Goal: Task Accomplishment & Management: Manage account settings

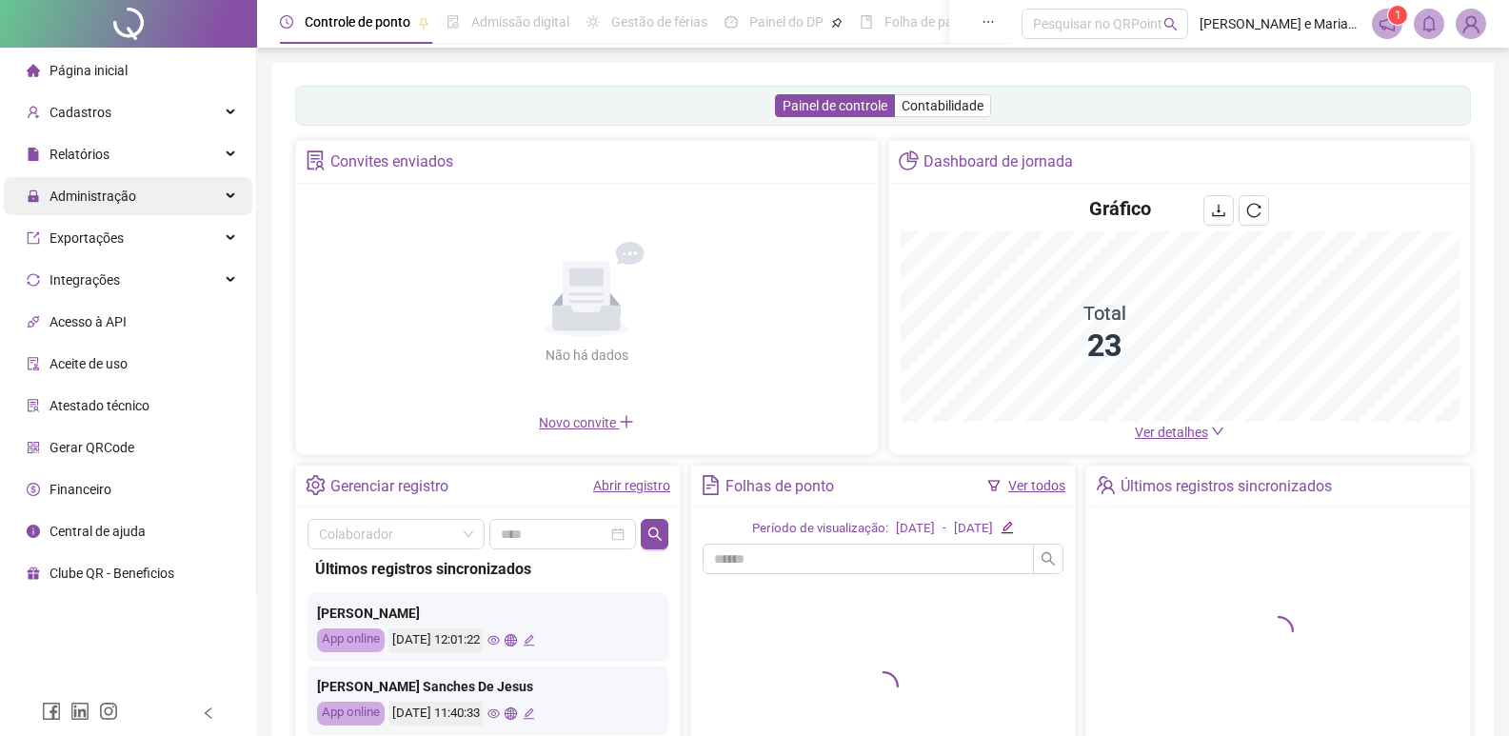
click at [89, 200] on span "Administração" at bounding box center [93, 196] width 87 height 15
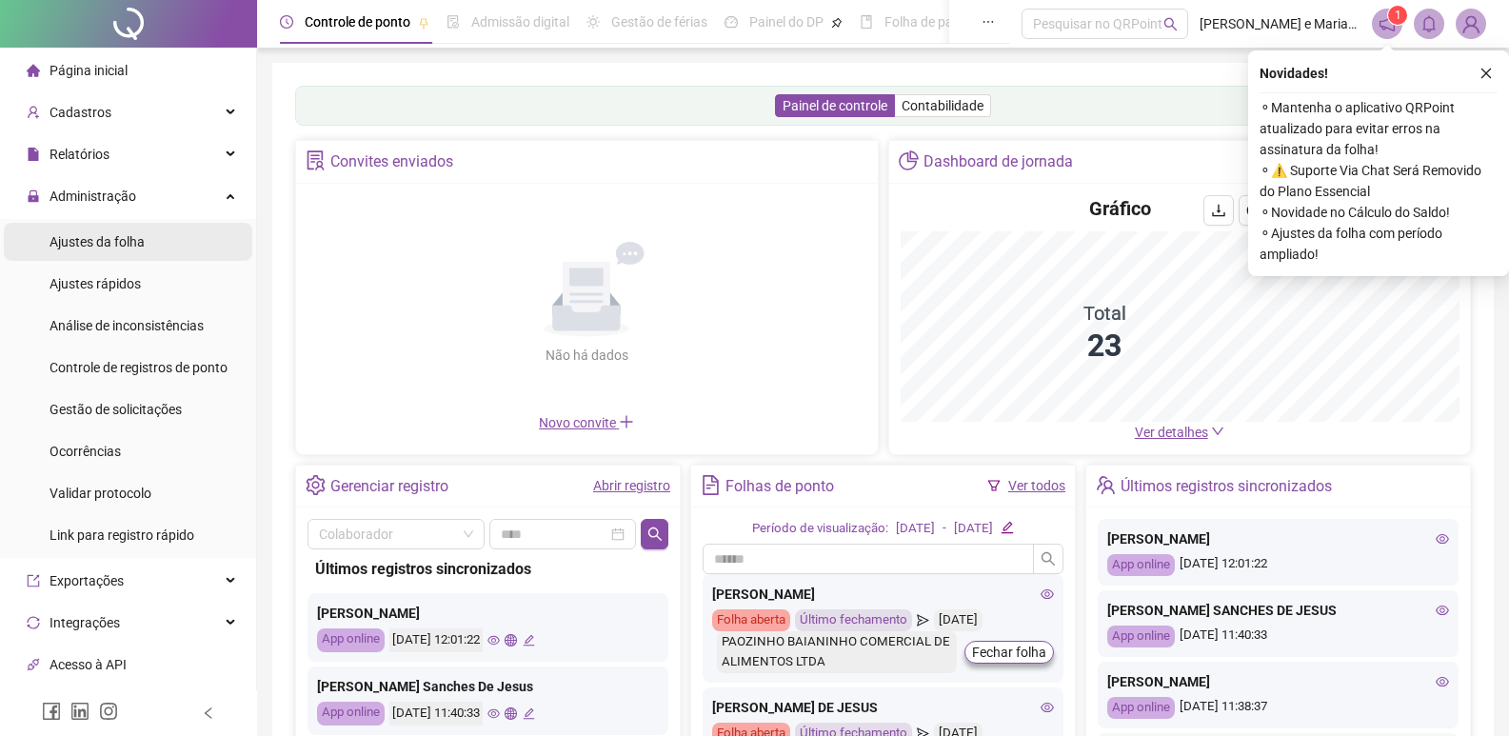
click at [96, 235] on span "Ajustes da folha" at bounding box center [97, 241] width 95 height 15
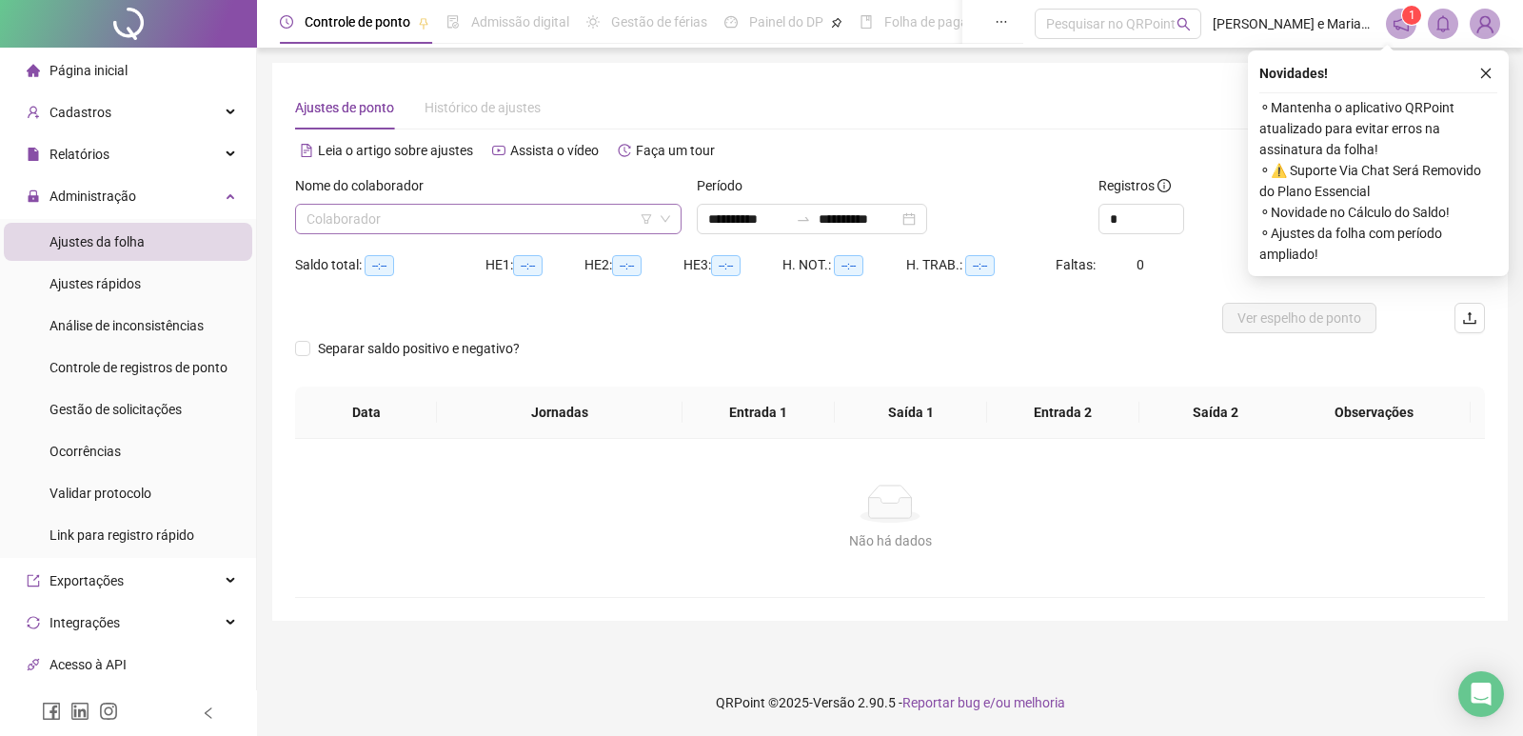
click at [425, 216] on input "search" at bounding box center [480, 219] width 347 height 29
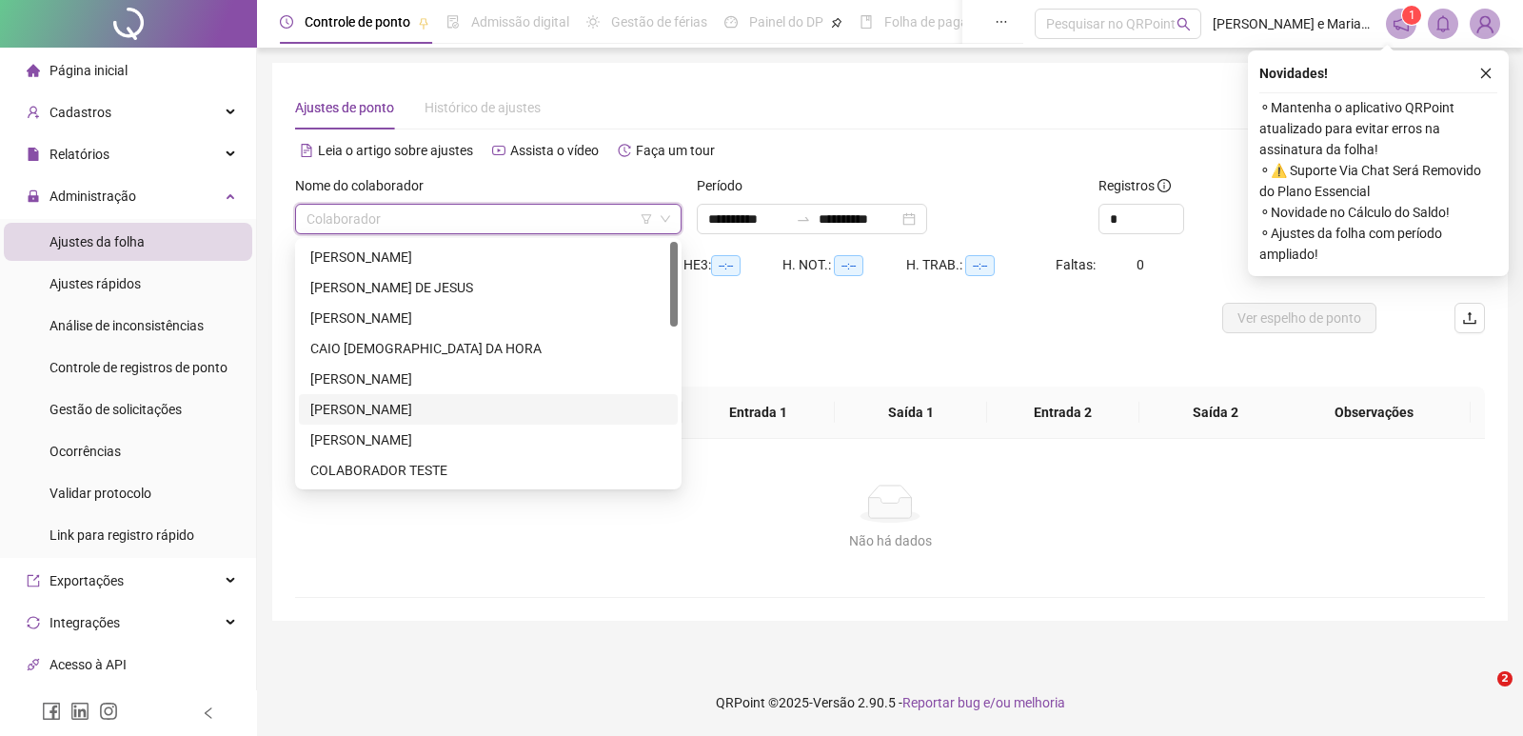
click at [327, 411] on div "[PERSON_NAME]" at bounding box center [488, 409] width 356 height 21
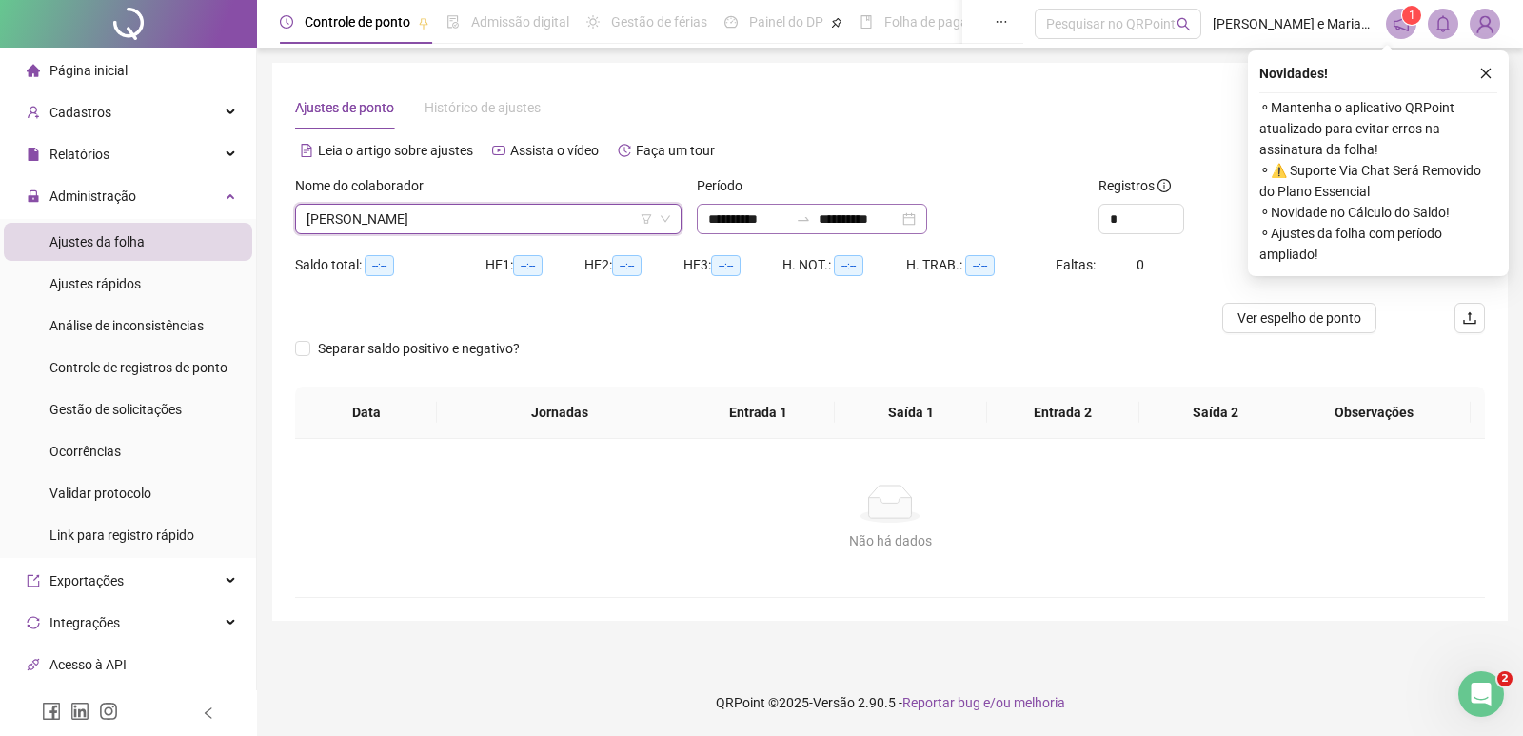
click at [704, 219] on div "**********" at bounding box center [812, 219] width 230 height 30
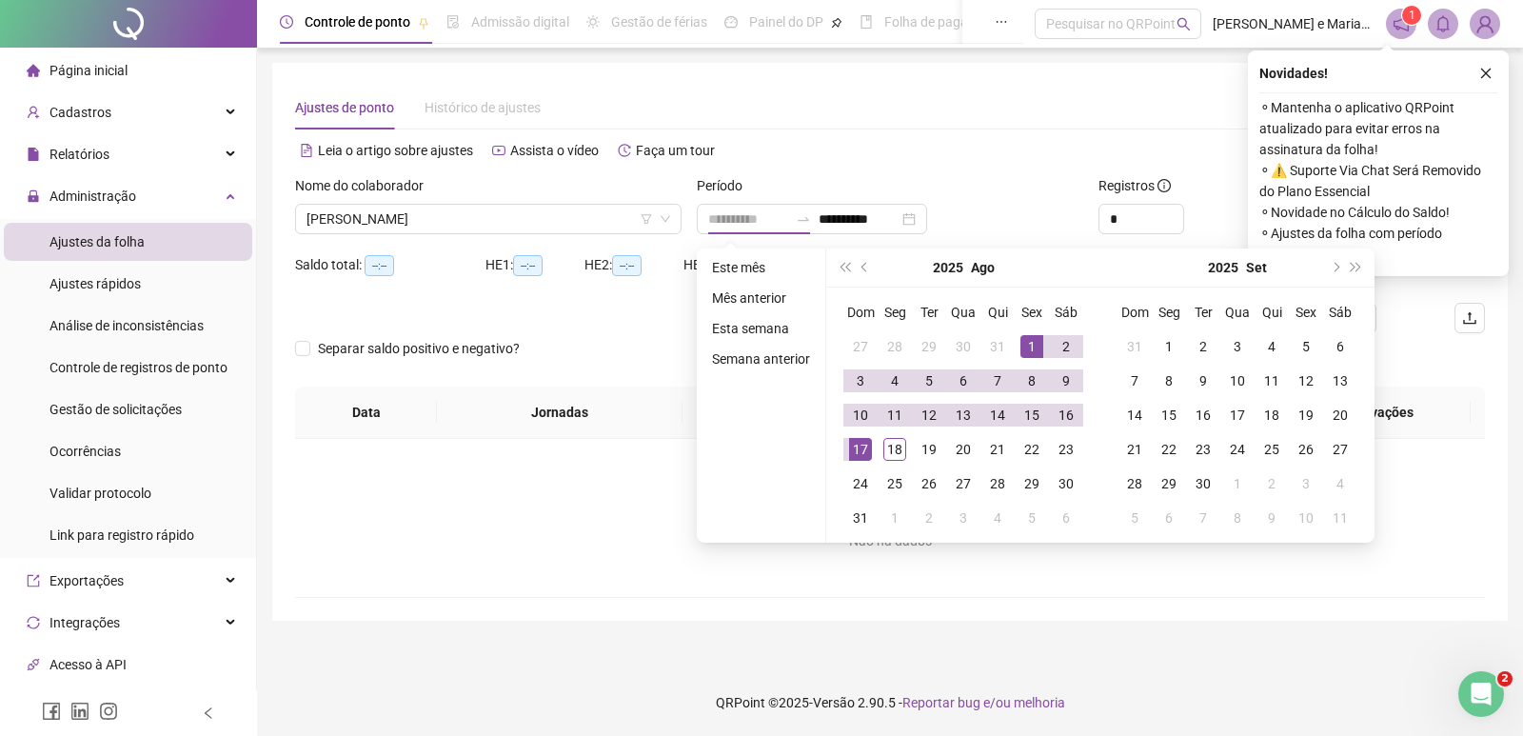
click at [1036, 345] on div "1" at bounding box center [1032, 346] width 23 height 23
type input "**********"
click at [896, 444] on div "18" at bounding box center [895, 449] width 23 height 23
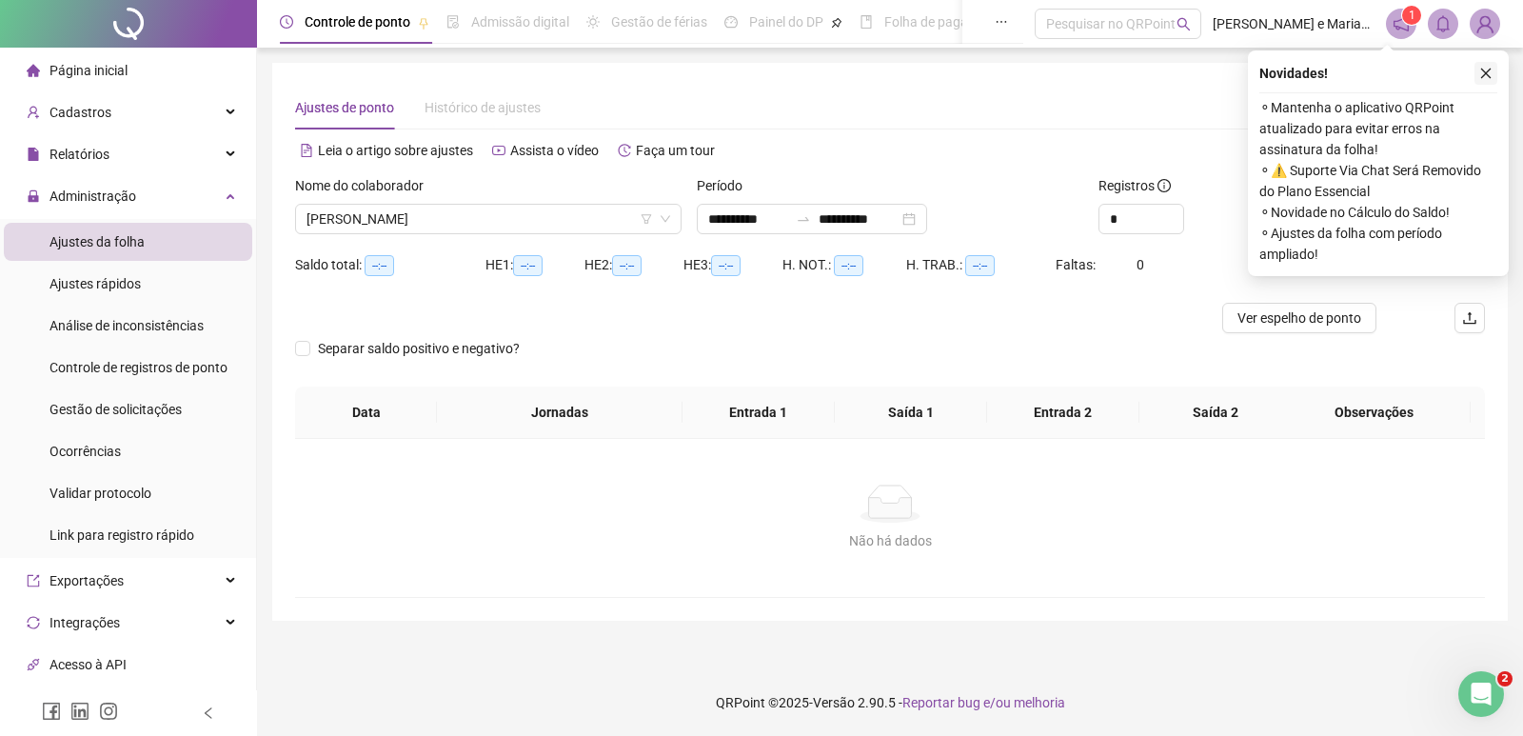
click at [1487, 70] on icon "close" at bounding box center [1486, 73] width 13 height 13
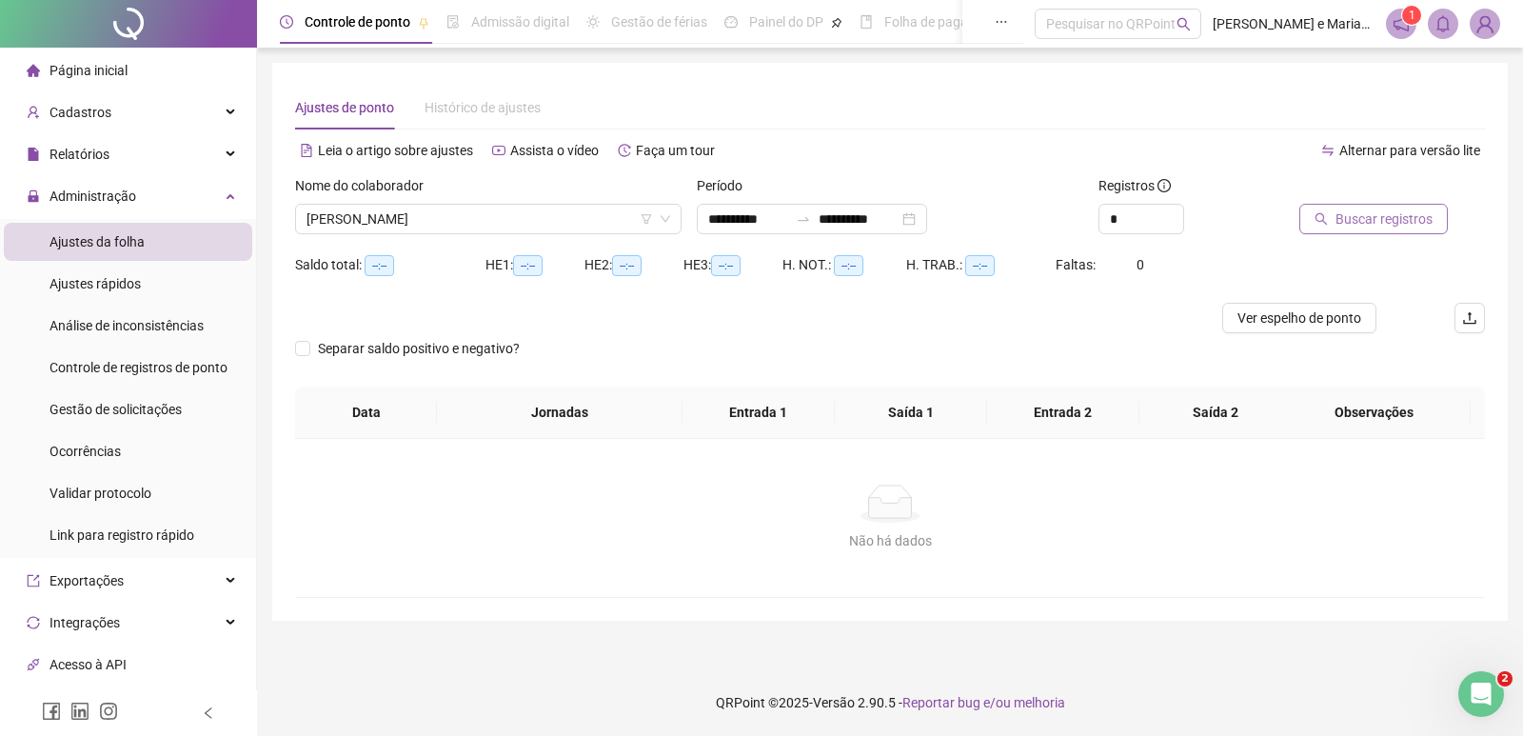
click at [1339, 218] on span "Buscar registros" at bounding box center [1384, 219] width 97 height 21
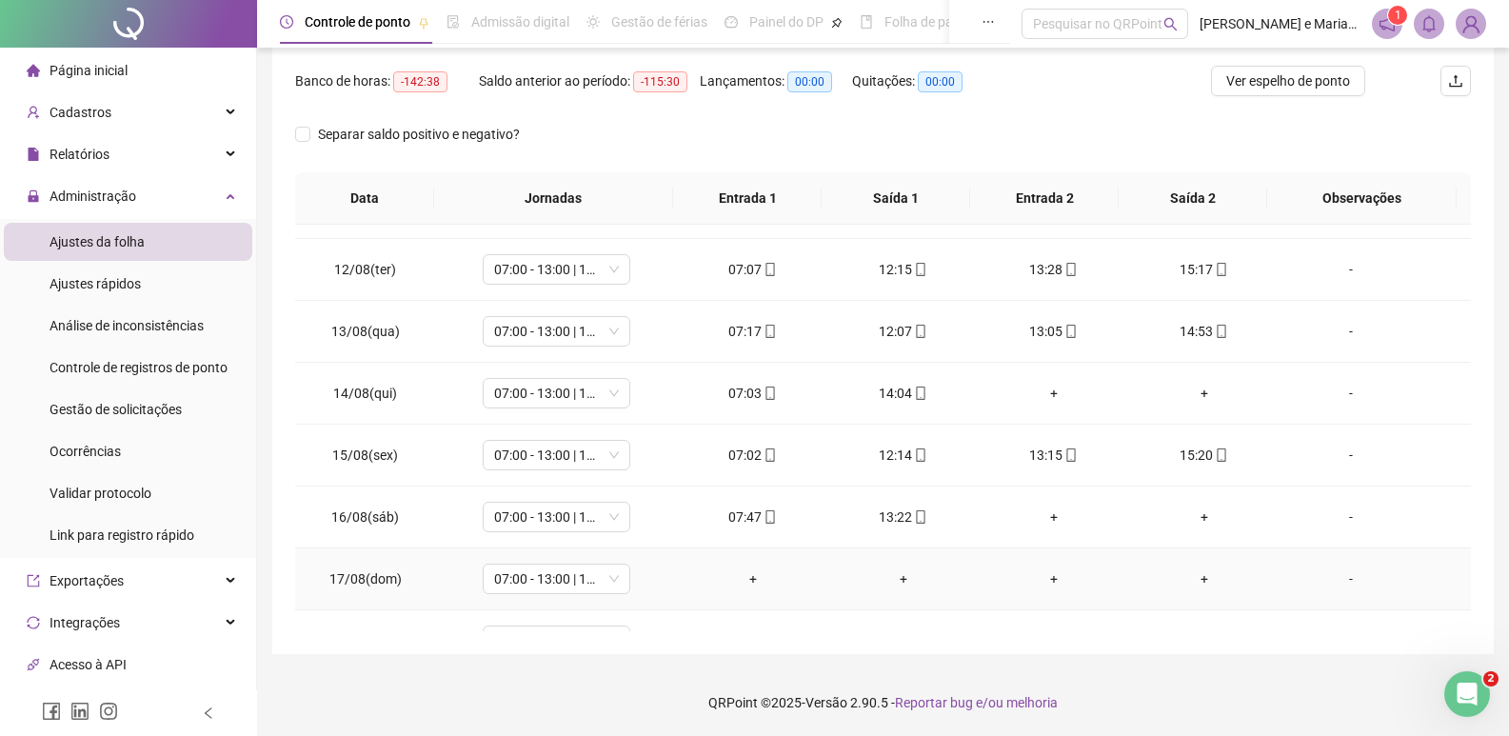
scroll to position [707, 0]
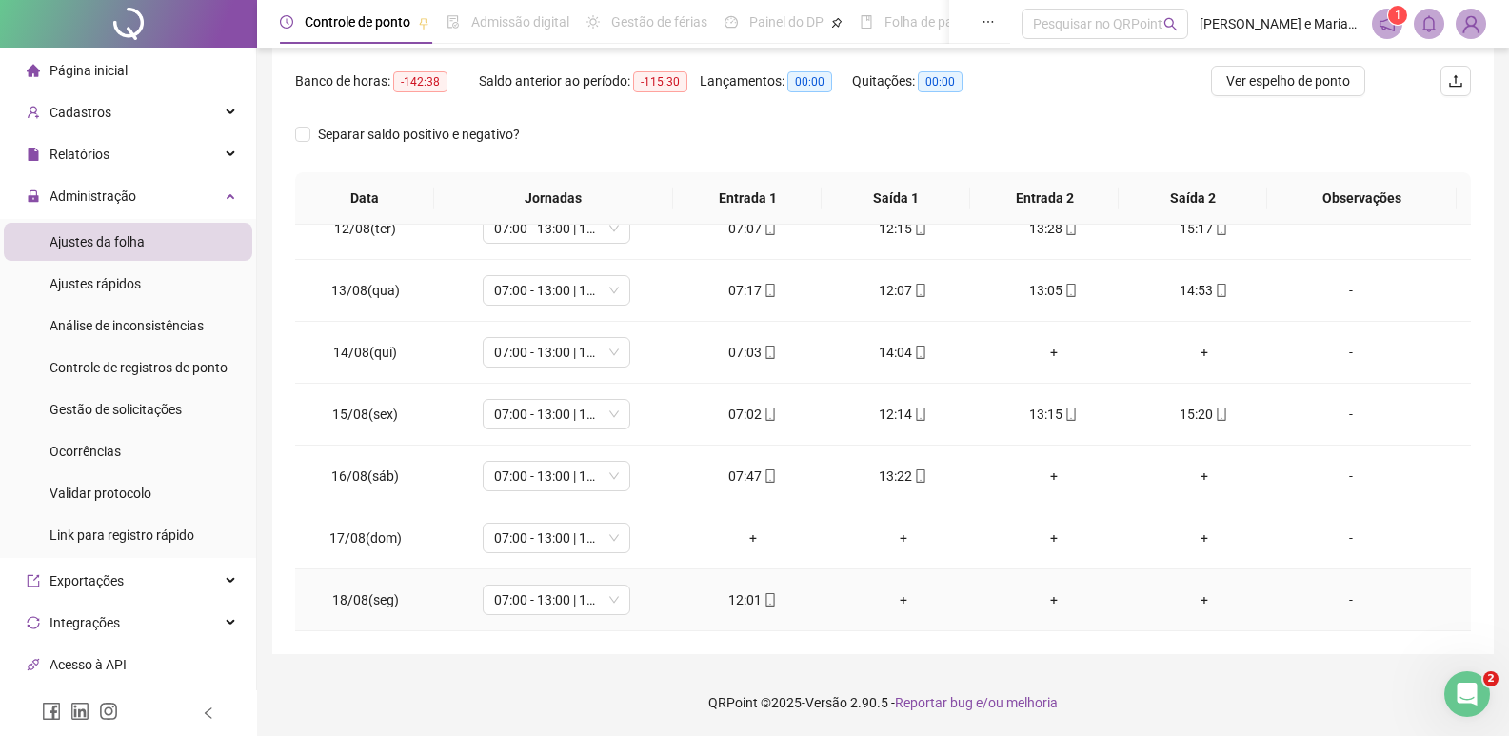
click at [892, 592] on div "+" at bounding box center [904, 599] width 120 height 21
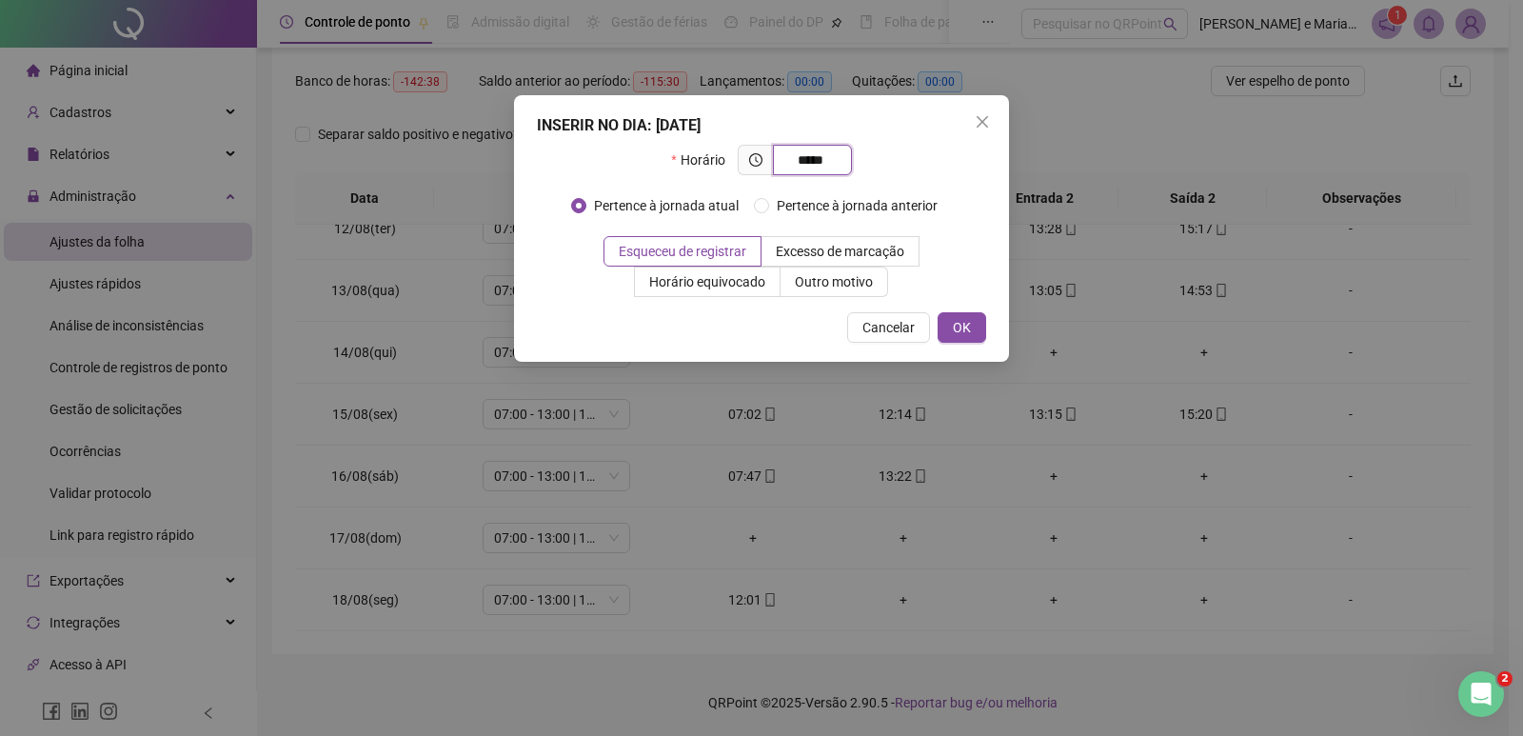
type input "*****"
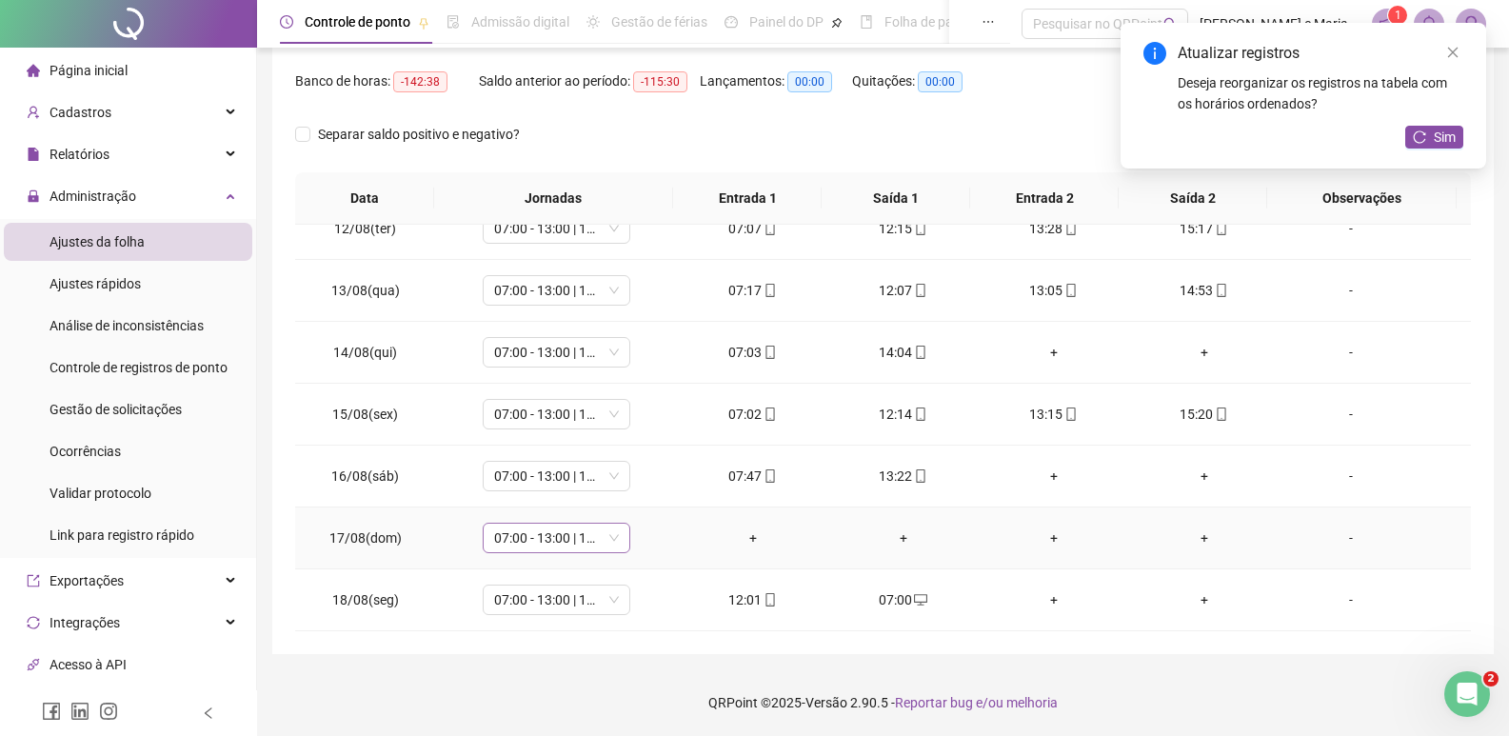
click at [567, 540] on span "07:00 - 13:00 | 14:00 - 15:20" at bounding box center [556, 538] width 125 height 29
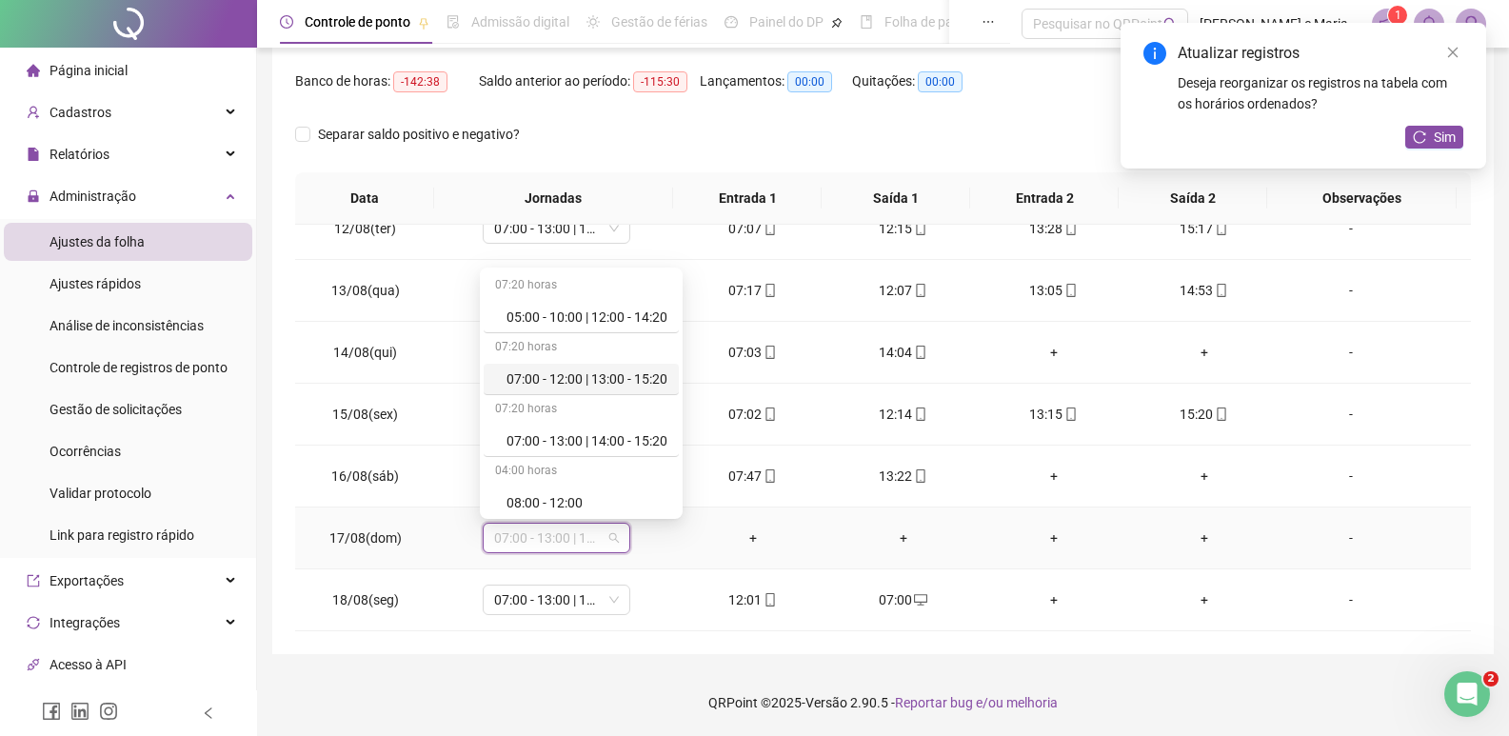
scroll to position [437, 0]
click at [529, 373] on div "Folga" at bounding box center [587, 375] width 161 height 21
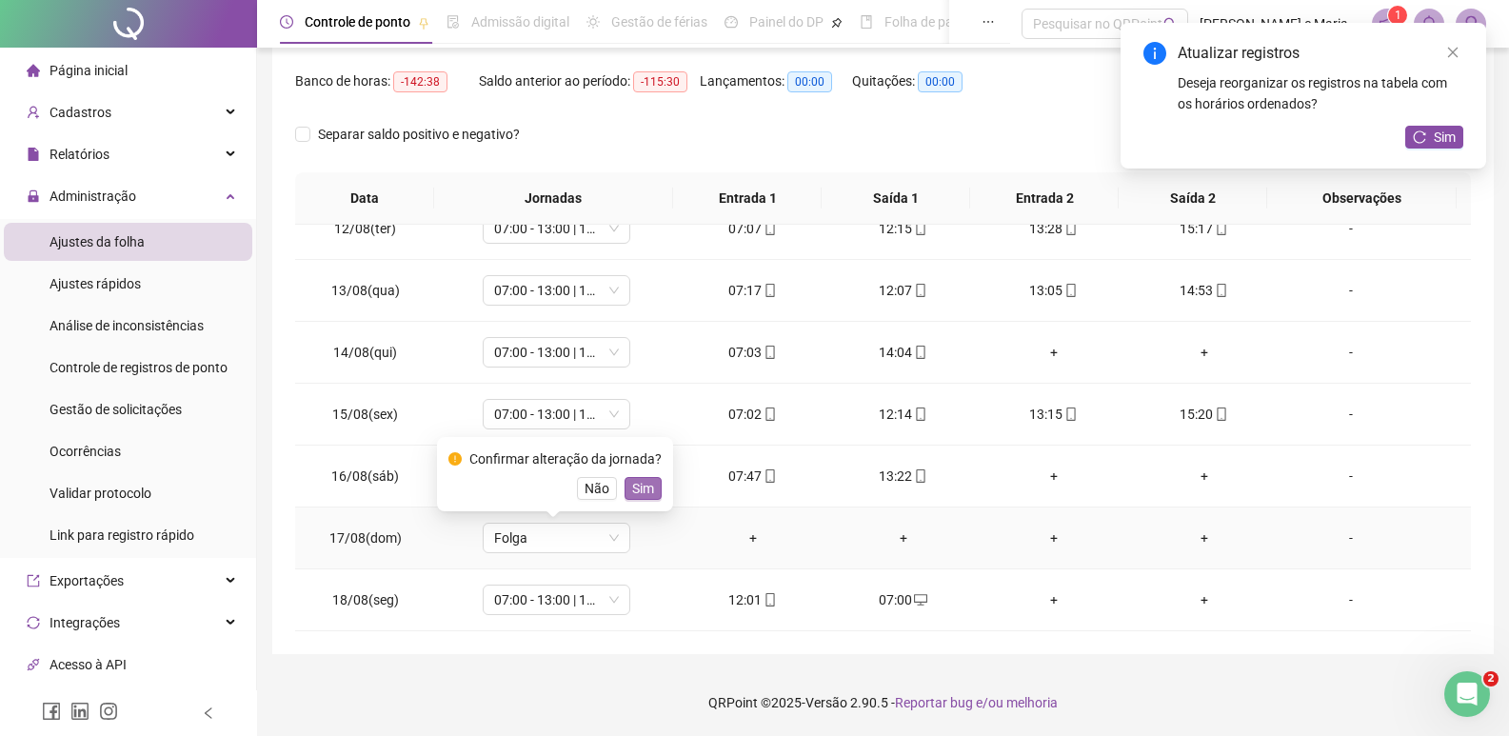
click at [649, 482] on span "Sim" at bounding box center [643, 488] width 22 height 21
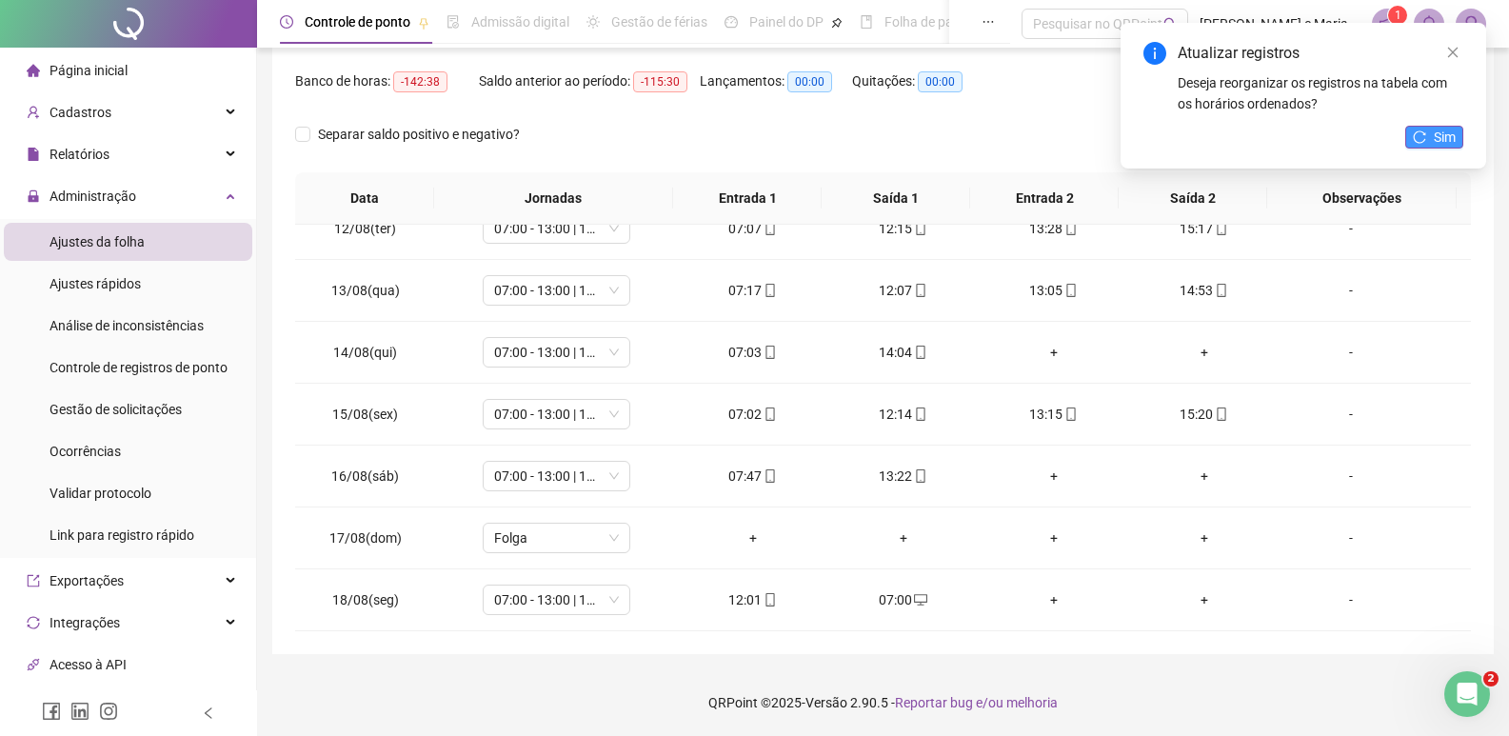
click at [1430, 138] on button "Sim" at bounding box center [1434, 137] width 58 height 23
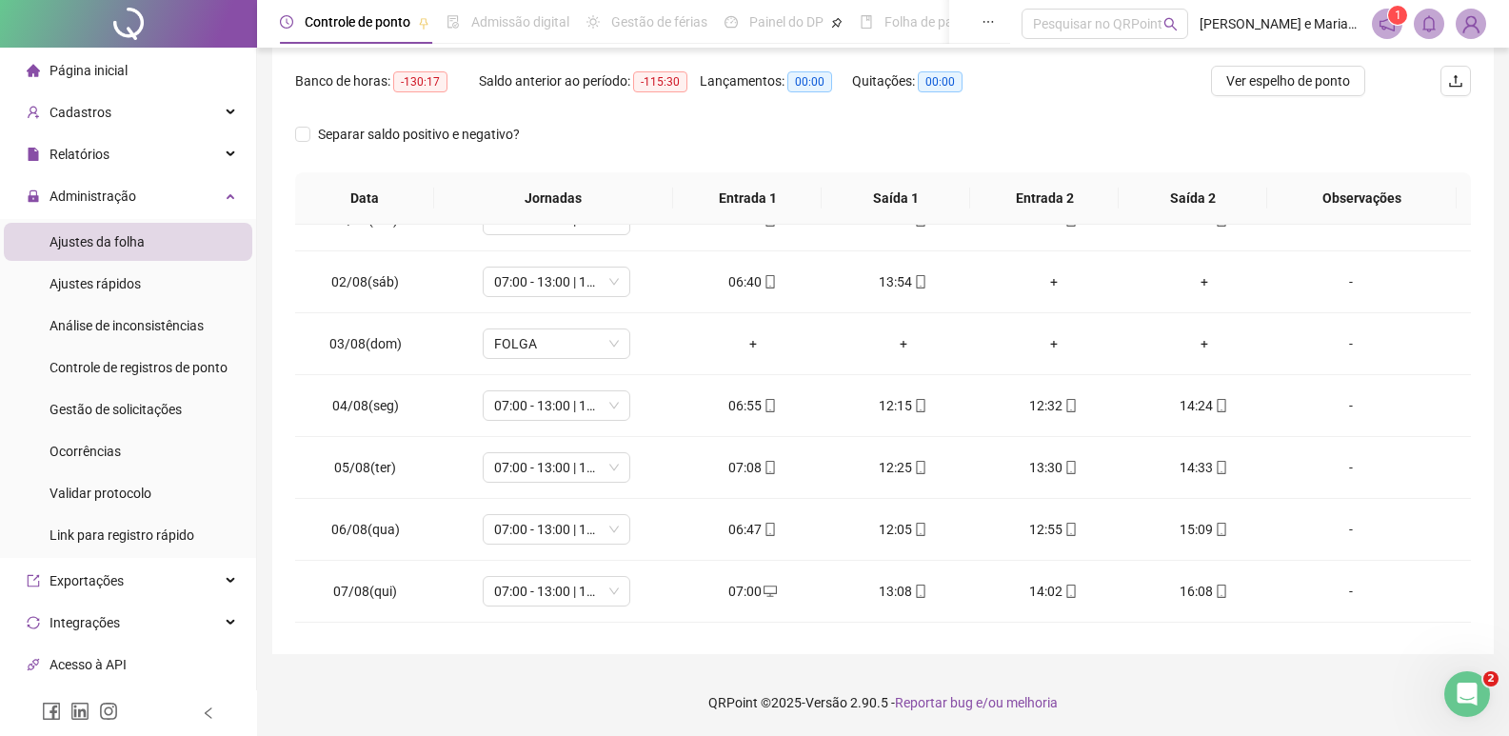
scroll to position [0, 0]
